Goal: Information Seeking & Learning: Learn about a topic

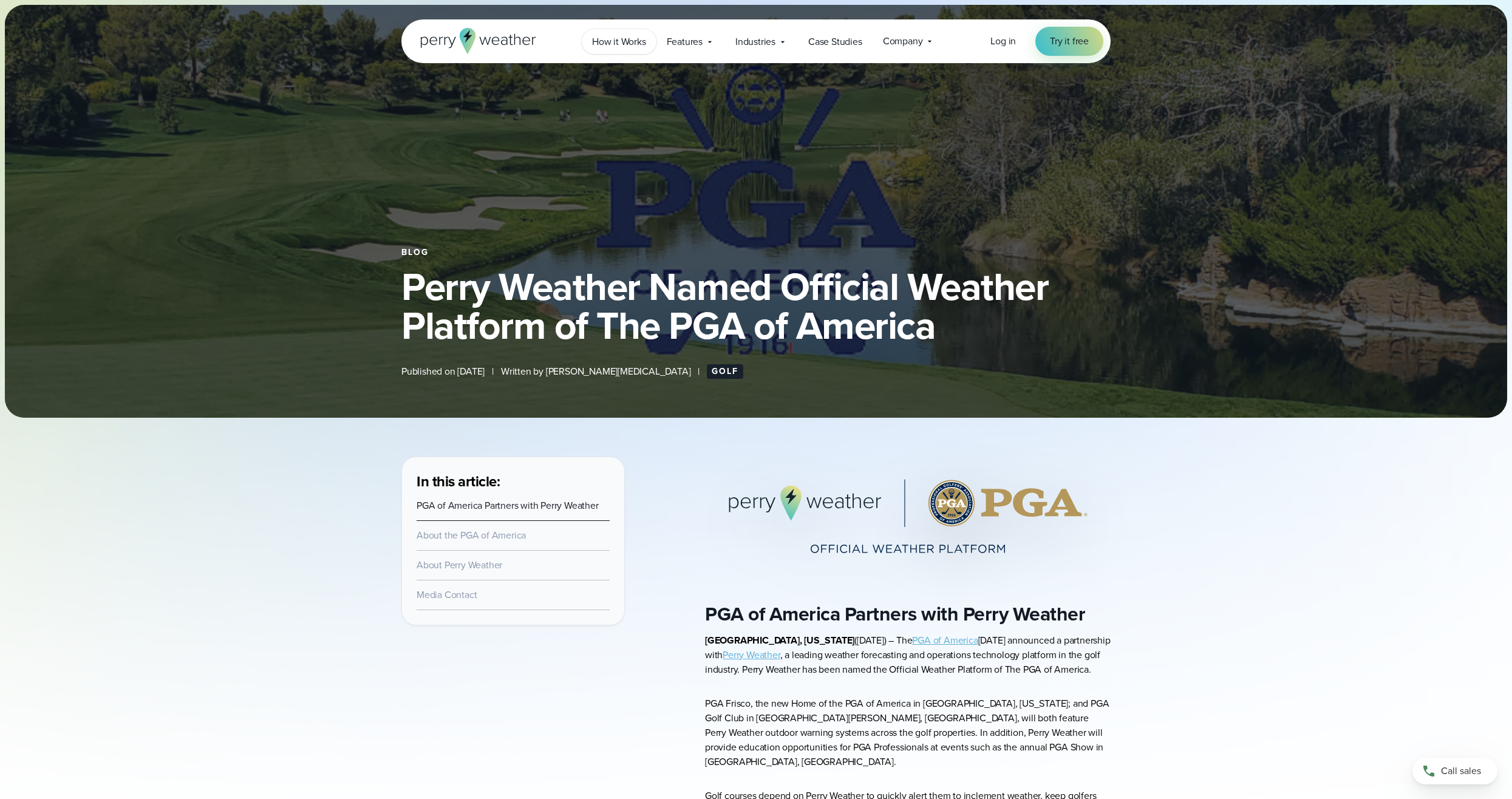
click at [631, 46] on span "How it Works" at bounding box center [619, 41] width 54 height 14
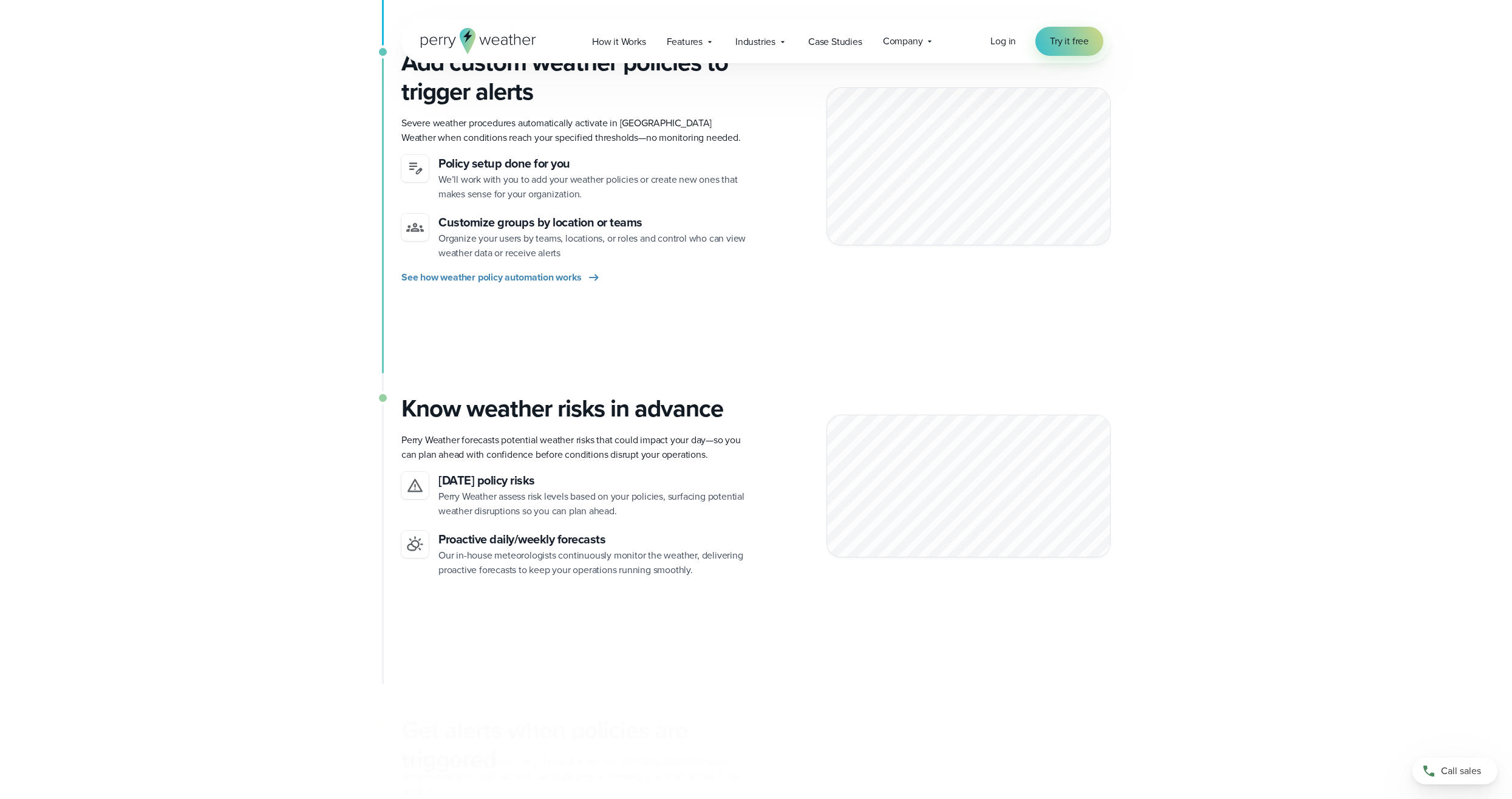
scroll to position [667, 0]
